Goal: Task Accomplishment & Management: Complete application form

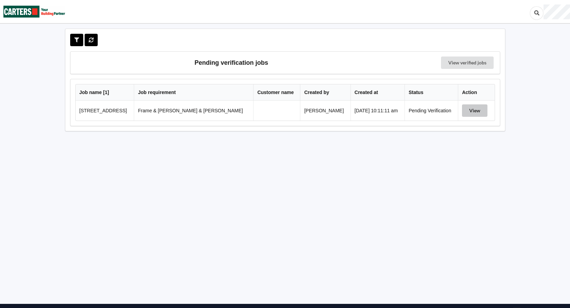
click at [351, 111] on button "View" at bounding box center [474, 110] width 25 height 12
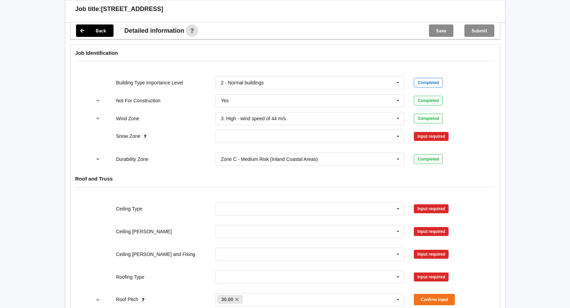
scroll to position [275, 0]
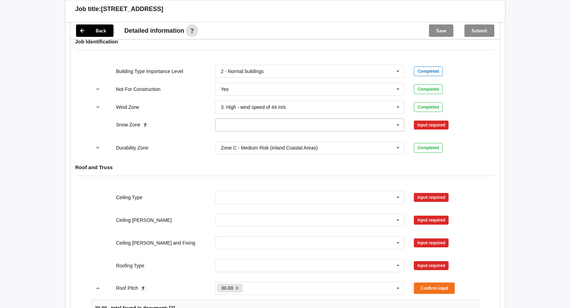
click at [351, 121] on icon at bounding box center [398, 125] width 10 height 13
click at [230, 182] on div "N4" at bounding box center [310, 188] width 189 height 13
click at [351, 119] on button "Confirm input" at bounding box center [434, 124] width 41 height 11
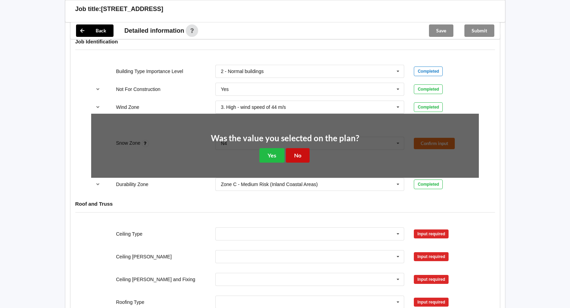
click at [298, 148] on button "No" at bounding box center [298, 155] width 24 height 14
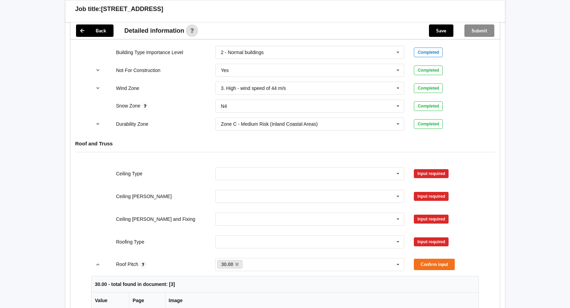
scroll to position [378, 0]
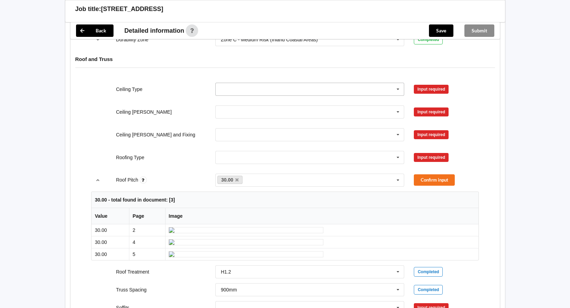
click at [351, 85] on icon at bounding box center [398, 89] width 10 height 13
drag, startPoint x: 255, startPoint y: 132, endPoint x: 270, endPoint y: 127, distance: 15.7
click at [256, 133] on div "13mm Gib" at bounding box center [310, 139] width 189 height 13
click at [351, 83] on button "Confirm input" at bounding box center [434, 88] width 41 height 11
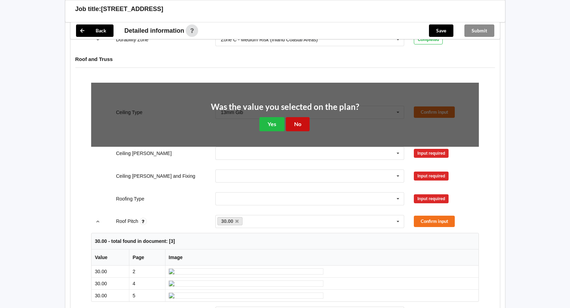
click at [292, 118] on button "No" at bounding box center [298, 124] width 24 height 14
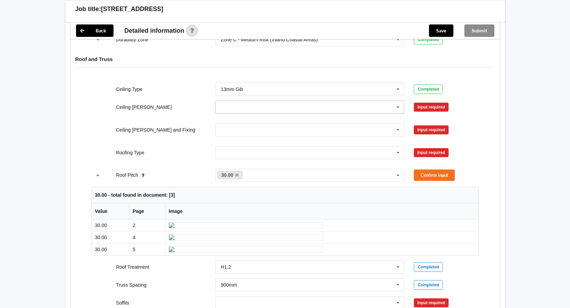
click at [351, 101] on icon at bounding box center [398, 107] width 10 height 13
click at [256, 140] on div "600mm" at bounding box center [310, 145] width 189 height 13
click at [351, 101] on button "Confirm input" at bounding box center [434, 106] width 41 height 11
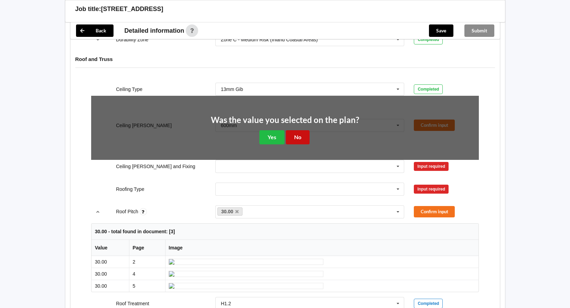
click at [292, 130] on button "No" at bounding box center [298, 137] width 24 height 14
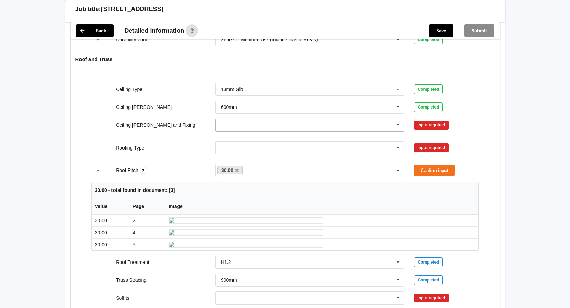
click at [351, 119] on icon at bounding box center [398, 125] width 10 height 13
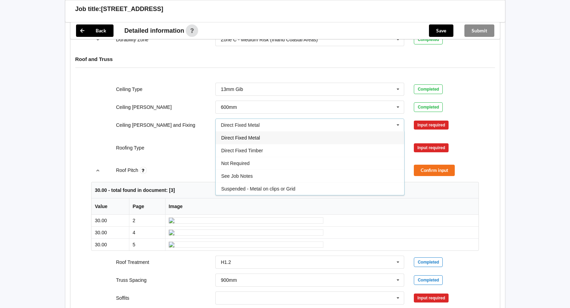
drag, startPoint x: 266, startPoint y: 130, endPoint x: 290, endPoint y: 130, distance: 24.4
click at [265, 131] on div "Direct Fixed Metal" at bounding box center [310, 137] width 189 height 13
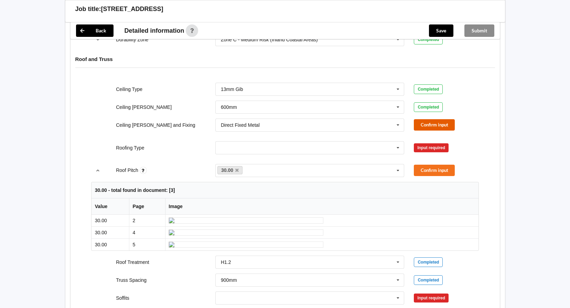
click at [351, 119] on button "Confirm input" at bounding box center [434, 124] width 41 height 11
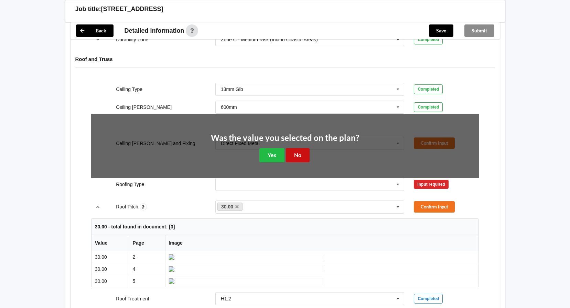
click at [295, 149] on button "No" at bounding box center [298, 155] width 24 height 14
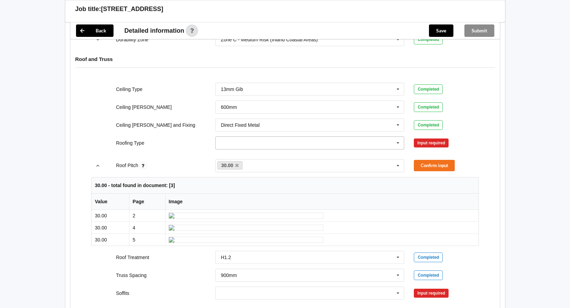
click at [351, 137] on icon at bounding box center [398, 143] width 10 height 13
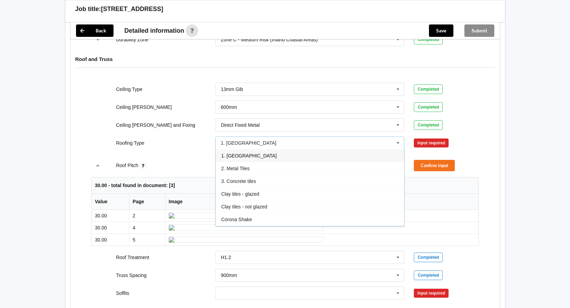
click at [247, 150] on div "1. [GEOGRAPHIC_DATA]" at bounding box center [310, 155] width 189 height 13
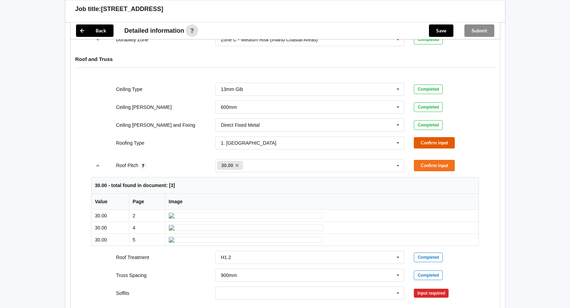
click at [351, 137] on button "Confirm input" at bounding box center [434, 142] width 41 height 11
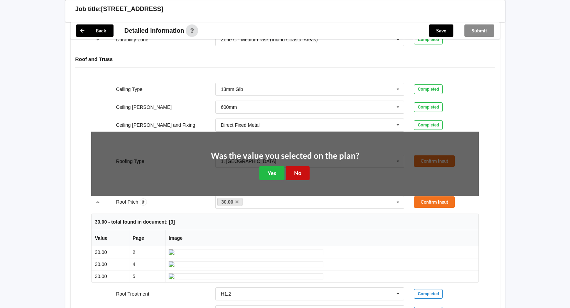
click at [296, 166] on button "No" at bounding box center [298, 173] width 24 height 14
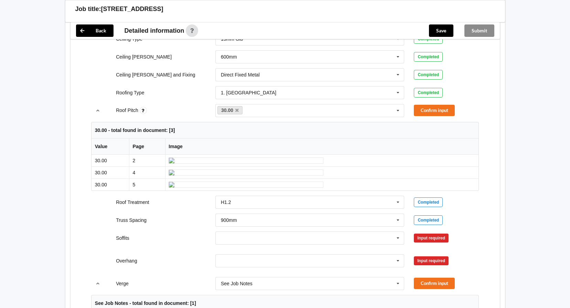
scroll to position [447, 0]
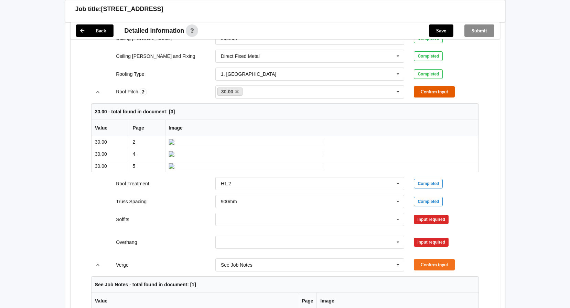
click at [351, 86] on button "Confirm input" at bounding box center [434, 91] width 41 height 11
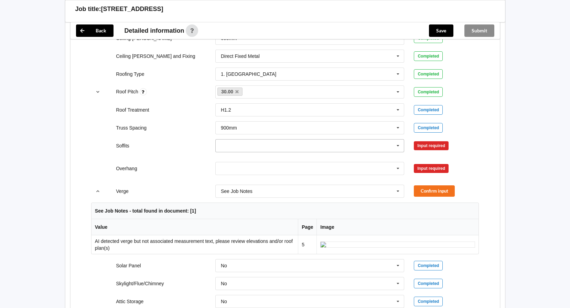
click at [351, 139] on icon at bounding box center [398, 145] width 10 height 13
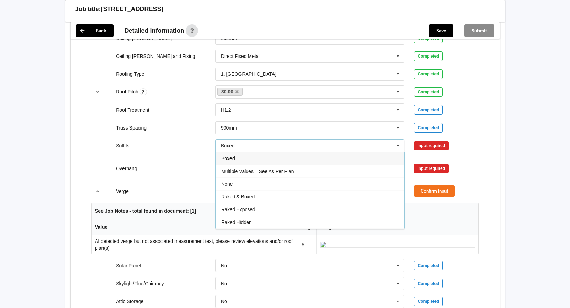
drag, startPoint x: 244, startPoint y: 153, endPoint x: 268, endPoint y: 153, distance: 23.7
click at [244, 153] on div "Boxed" at bounding box center [310, 158] width 189 height 13
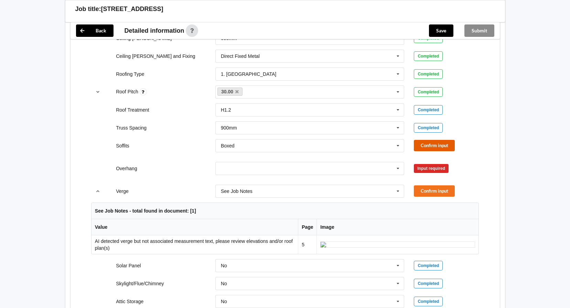
click at [351, 140] on button "Confirm input" at bounding box center [434, 145] width 41 height 11
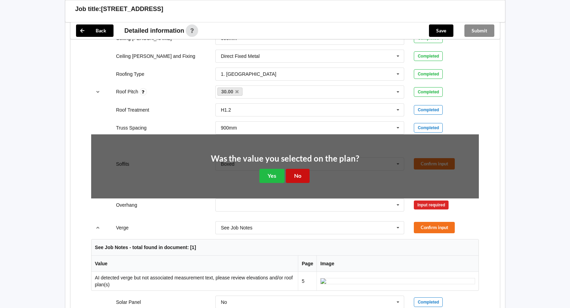
click at [299, 169] on button "No" at bounding box center [298, 176] width 24 height 14
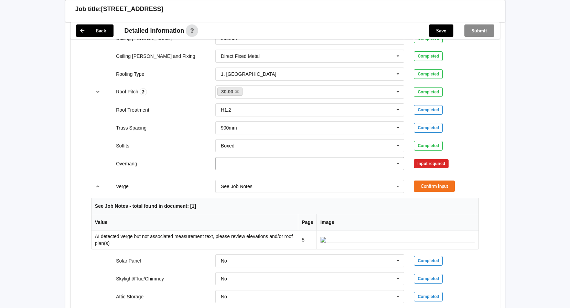
drag, startPoint x: 396, startPoint y: 154, endPoint x: 393, endPoint y: 156, distance: 3.8
click at [351, 157] on icon at bounding box center [398, 163] width 10 height 13
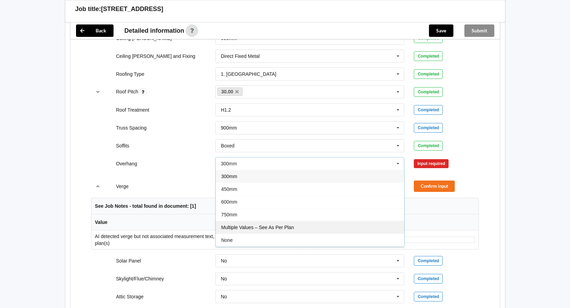
click at [273, 189] on span "Multiple Values – See As Per Plan" at bounding box center [257, 227] width 73 height 6
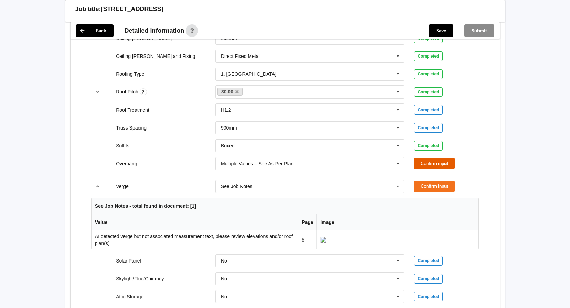
click at [351, 158] on button "Confirm input" at bounding box center [434, 163] width 41 height 11
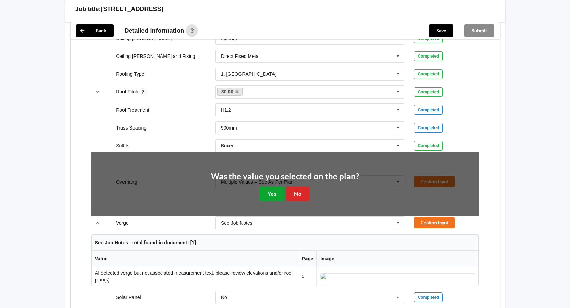
click at [273, 186] on button "Yes" at bounding box center [271, 193] width 25 height 14
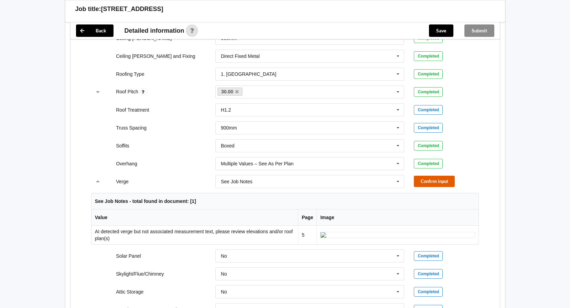
click at [351, 175] on button "Confirm input" at bounding box center [434, 180] width 41 height 11
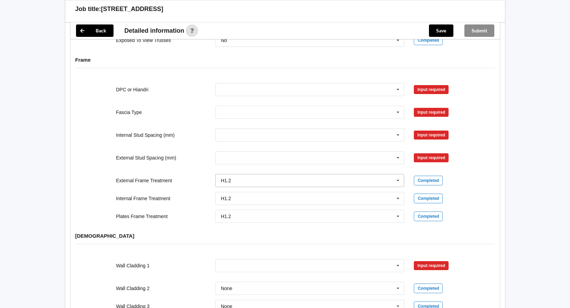
scroll to position [688, 0]
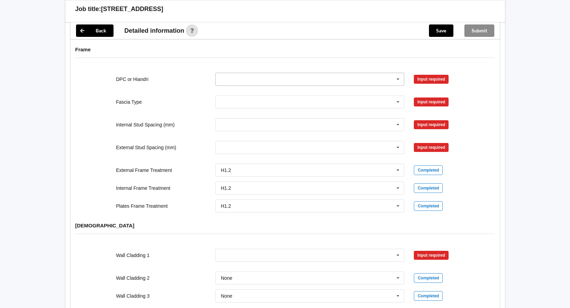
click at [351, 73] on icon at bounding box center [398, 79] width 10 height 13
click at [246, 87] on div "DPC Fitted" at bounding box center [310, 91] width 189 height 13
click at [351, 73] on button "Confirm input" at bounding box center [434, 78] width 41 height 11
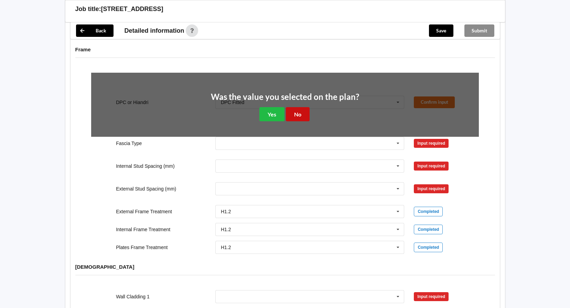
click at [296, 108] on button "No" at bounding box center [298, 114] width 24 height 14
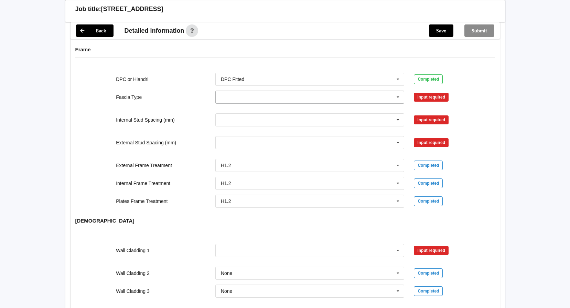
click at [351, 91] on icon at bounding box center [398, 97] width 10 height 13
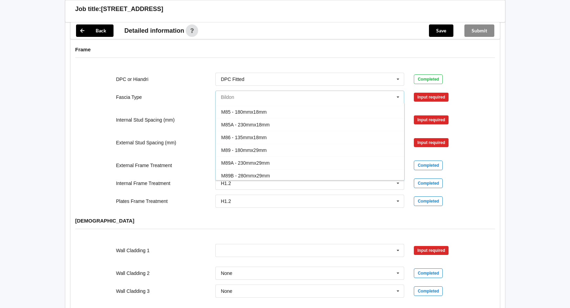
scroll to position [138, 0]
click at [261, 158] on div "Multifit 185" at bounding box center [310, 163] width 189 height 13
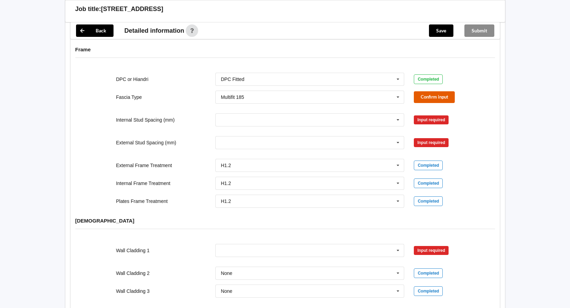
click at [351, 91] on button "Confirm input" at bounding box center [434, 96] width 41 height 11
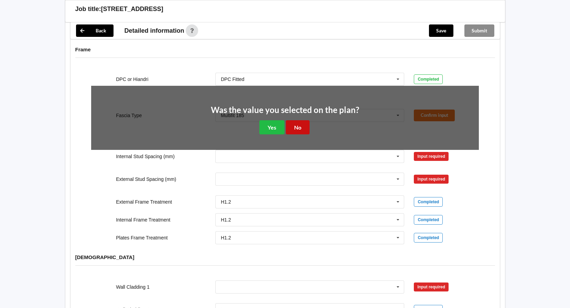
click at [294, 121] on button "No" at bounding box center [298, 127] width 24 height 14
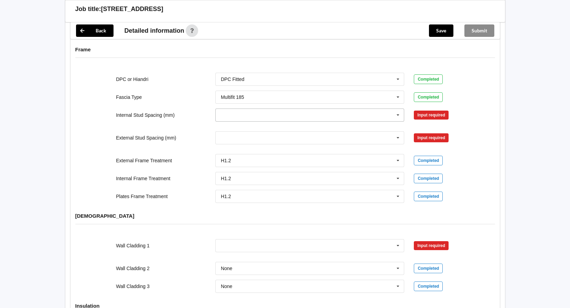
click at [351, 109] on icon at bounding box center [398, 115] width 10 height 13
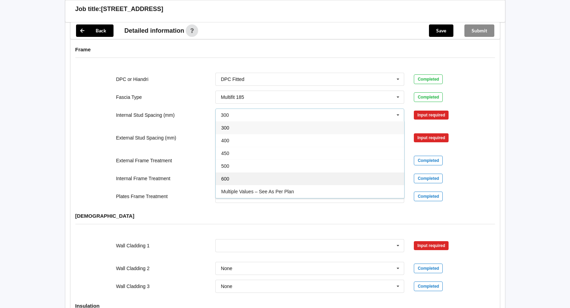
drag, startPoint x: 288, startPoint y: 187, endPoint x: 306, endPoint y: 166, distance: 27.8
click at [289, 187] on div "300 400 450 500 600 Multiple Values – See As Per Plan None See Job Notes" at bounding box center [309, 159] width 189 height 77
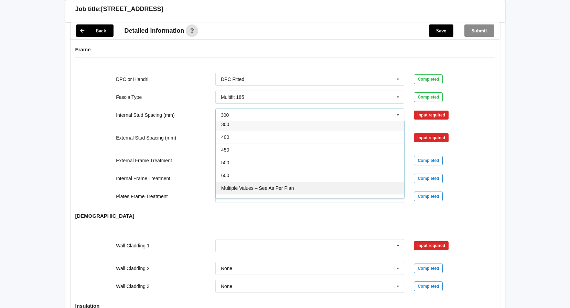
click at [276, 185] on span "Multiple Values – See As Per Plan" at bounding box center [257, 188] width 73 height 6
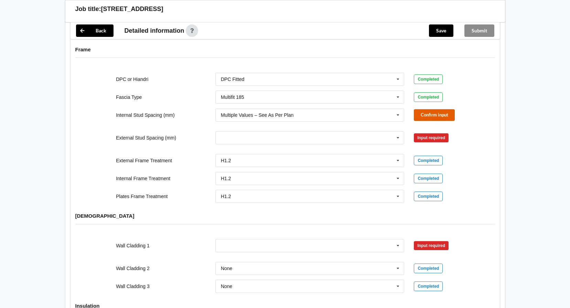
click at [351, 109] on button "Confirm input" at bounding box center [434, 114] width 41 height 11
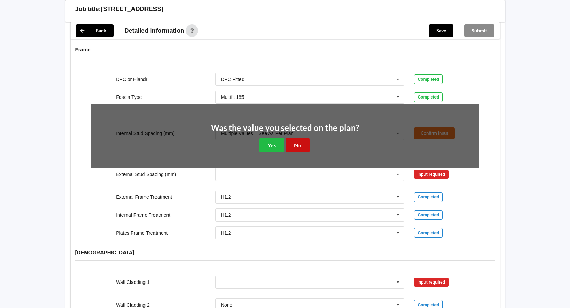
click at [301, 139] on button "No" at bounding box center [298, 145] width 24 height 14
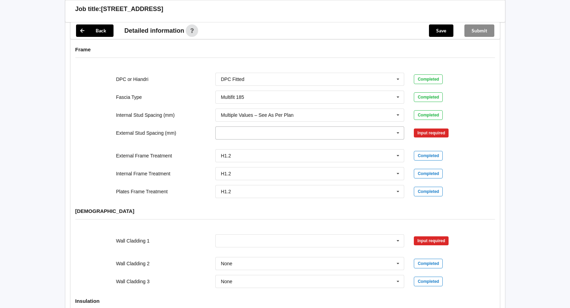
click at [351, 127] on icon at bounding box center [398, 133] width 10 height 13
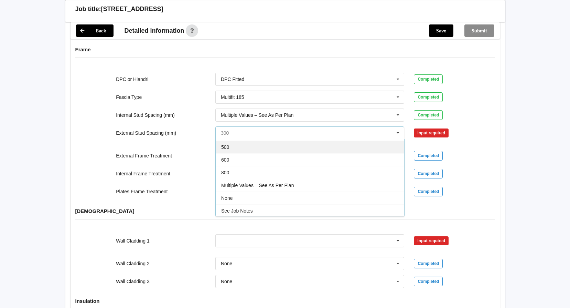
scroll to position [38, 0]
drag, startPoint x: 277, startPoint y: 176, endPoint x: 281, endPoint y: 176, distance: 3.8
click at [278, 181] on span "Multiple Values – See As Per Plan" at bounding box center [257, 184] width 73 height 6
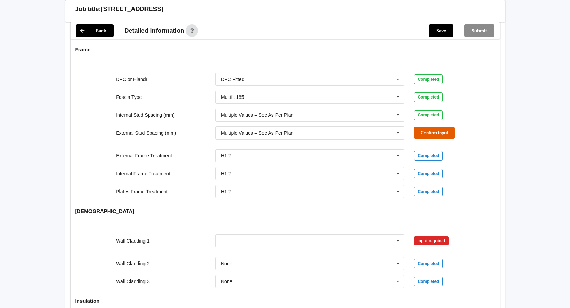
click at [351, 127] on button "Confirm input" at bounding box center [434, 132] width 41 height 11
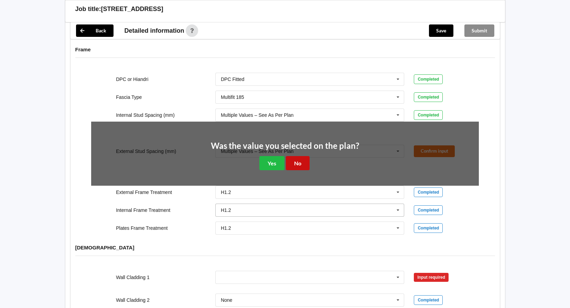
drag, startPoint x: 303, startPoint y: 158, endPoint x: 297, endPoint y: 157, distance: 6.8
click at [302, 158] on button "No" at bounding box center [298, 163] width 24 height 14
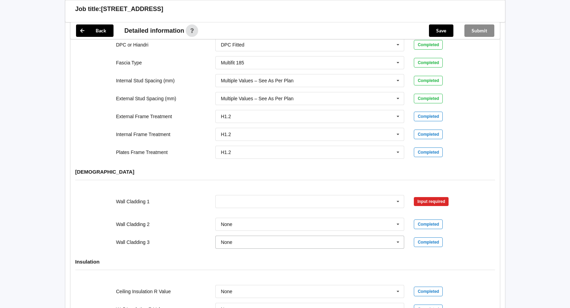
scroll to position [791, 0]
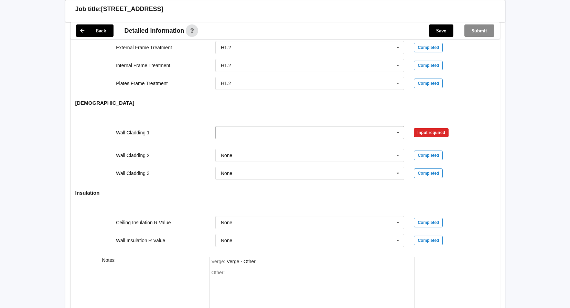
click at [351, 126] on icon at bounding box center [398, 132] width 10 height 13
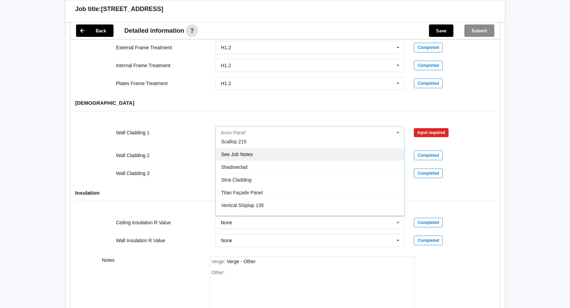
scroll to position [407, 0]
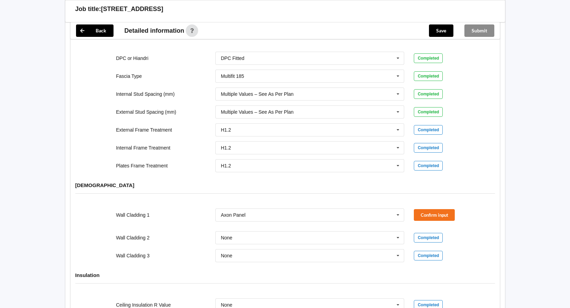
scroll to position [708, 0]
click at [351, 189] on button "Confirm input" at bounding box center [434, 215] width 41 height 11
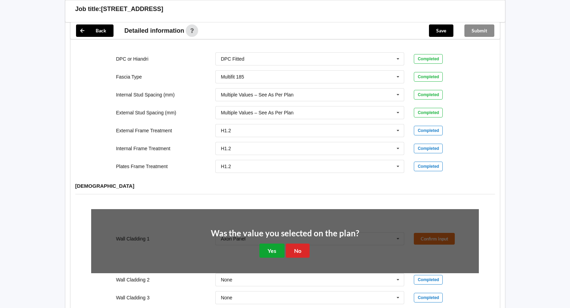
click at [271, 189] on button "Yes" at bounding box center [271, 250] width 25 height 14
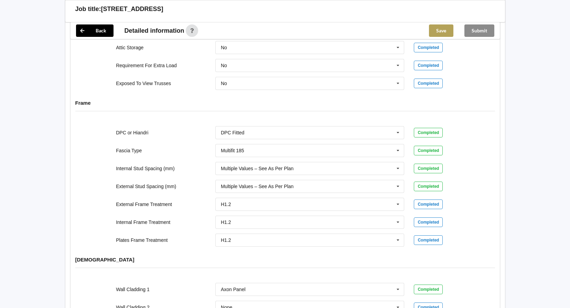
click at [351, 32] on button "Save" at bounding box center [441, 30] width 24 height 12
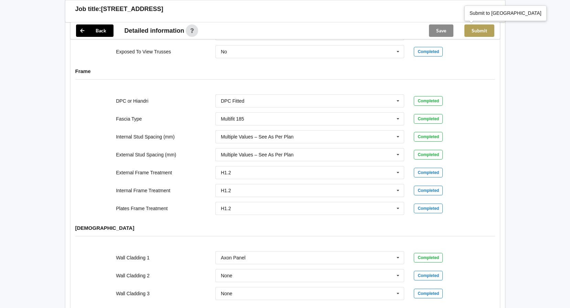
click at [351, 30] on button "Submit" at bounding box center [479, 30] width 30 height 12
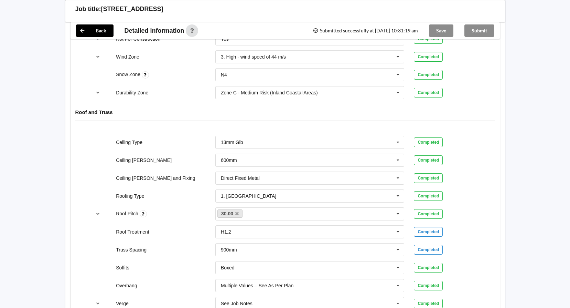
scroll to position [293, 0]
